Goal: Navigation & Orientation: Find specific page/section

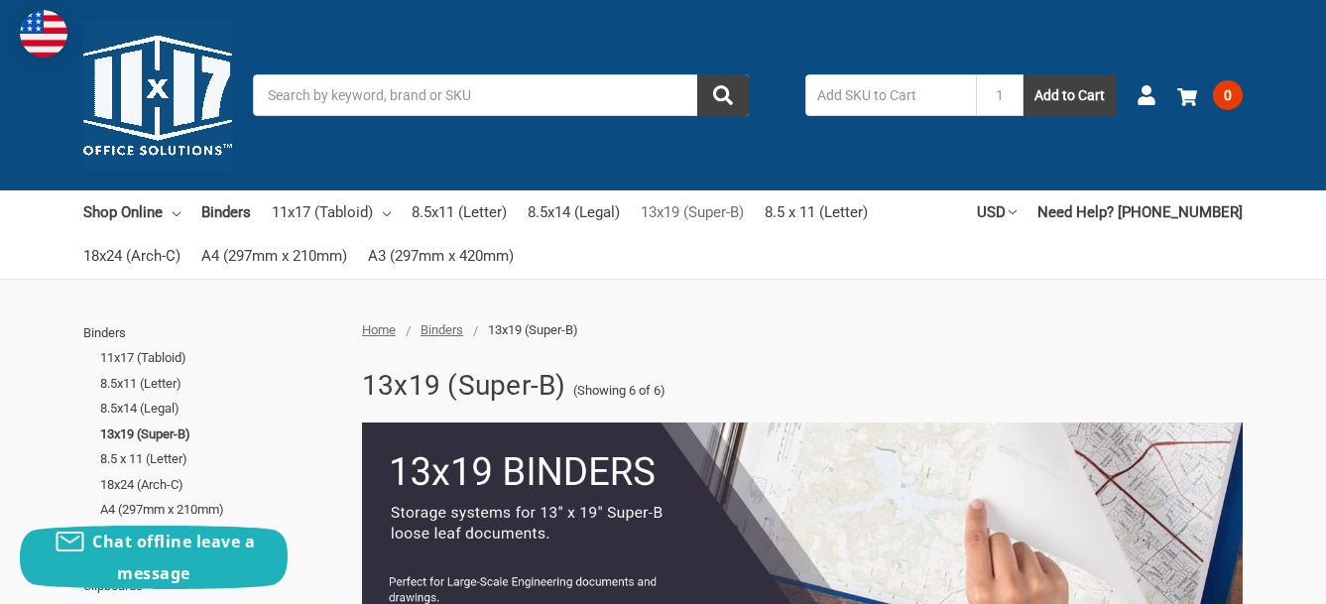
click at [722, 219] on link "13x19 (Super-B)" at bounding box center [691, 212] width 103 height 44
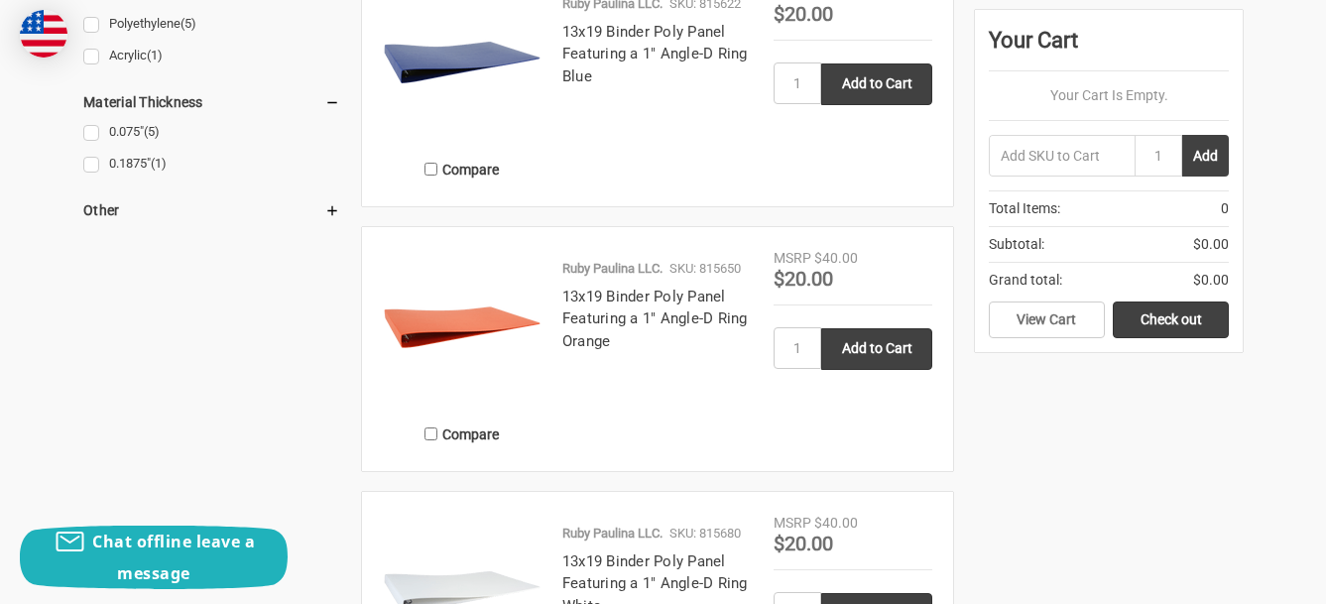
scroll to position [1388, 0]
